Goal: Task Accomplishment & Management: Manage account settings

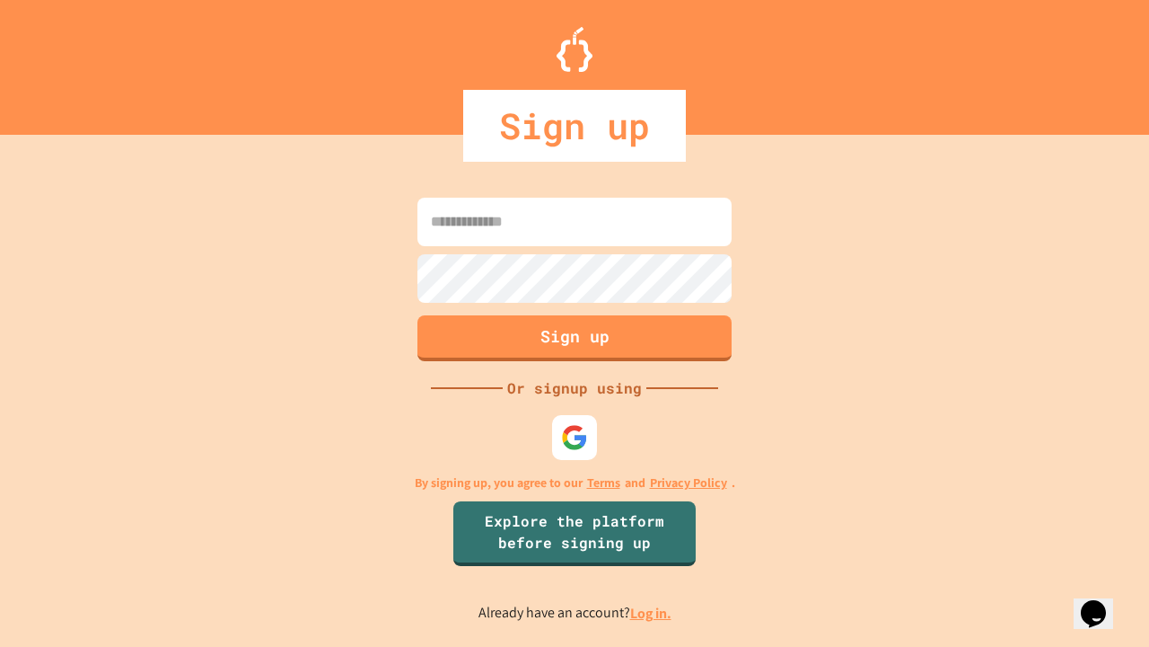
click at [652, 612] on link "Log in." at bounding box center [650, 612] width 41 height 19
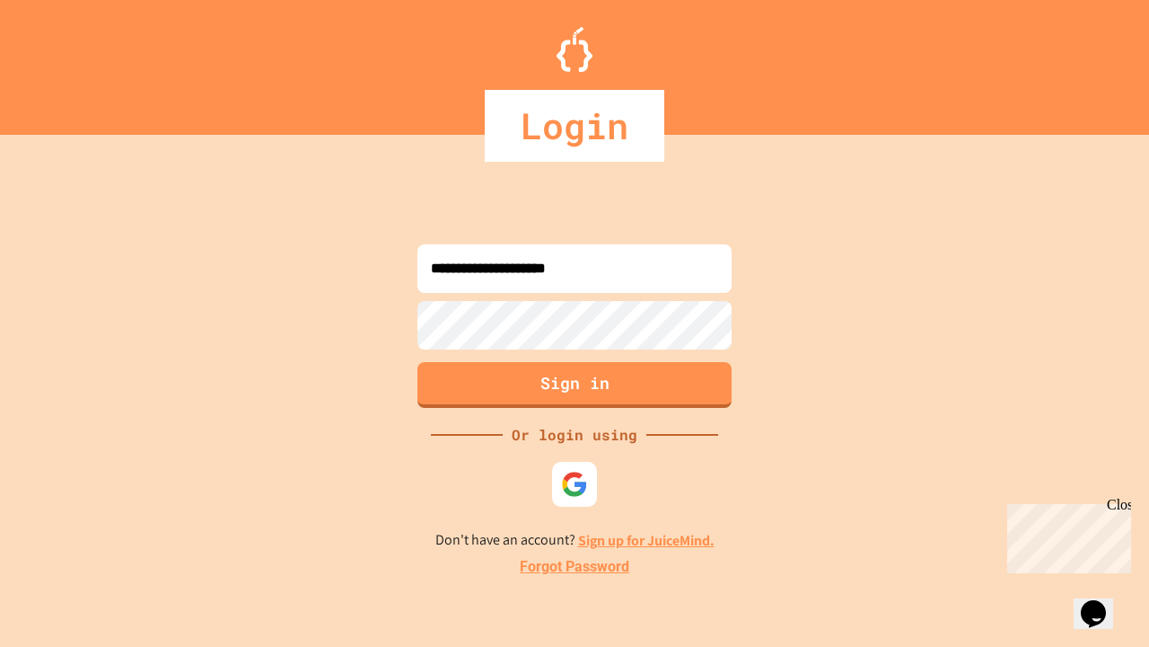
type input "**********"
